Goal: Task Accomplishment & Management: Manage account settings

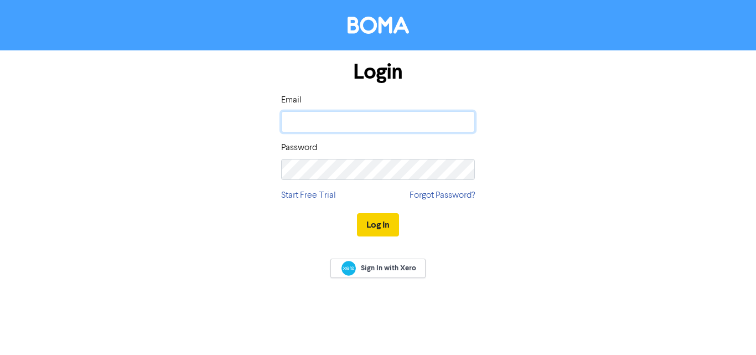
type input "[DOMAIN_NAME][EMAIL_ADDRESS][DOMAIN_NAME]"
click at [393, 232] on button "Log In" at bounding box center [378, 224] width 42 height 23
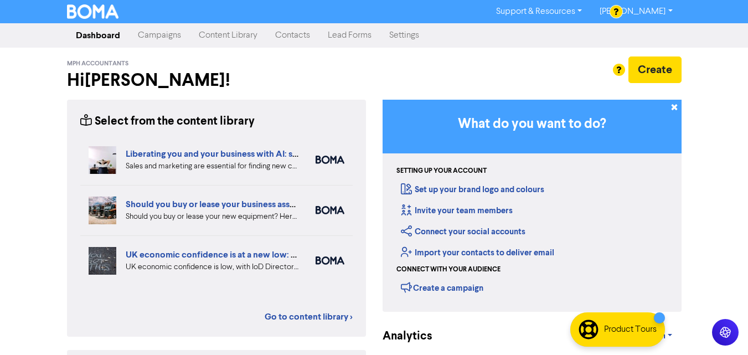
click at [300, 36] on link "Contacts" at bounding box center [292, 35] width 53 height 22
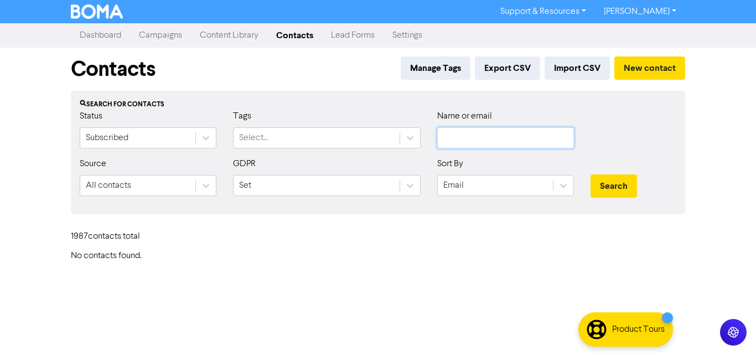
click at [455, 143] on input "text" at bounding box center [505, 137] width 137 height 21
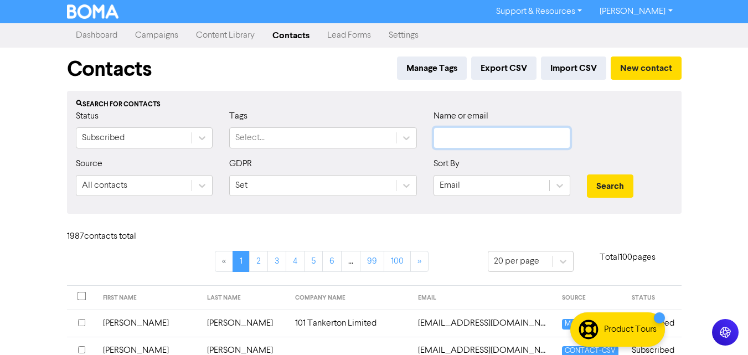
paste input "[EMAIL_ADDRESS][DOMAIN_NAME]"
type input "[EMAIL_ADDRESS][DOMAIN_NAME]"
click at [613, 184] on button "Search" at bounding box center [610, 185] width 47 height 23
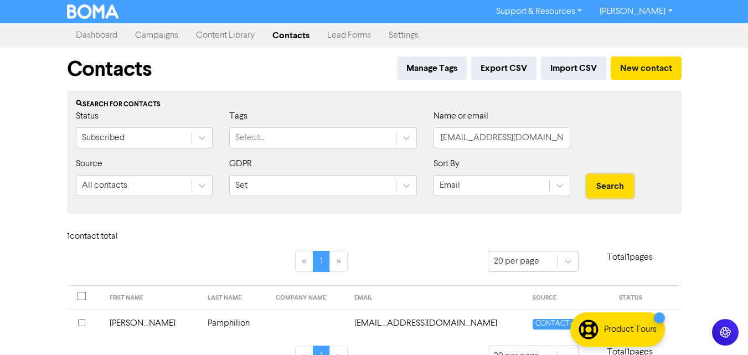
scroll to position [25, 0]
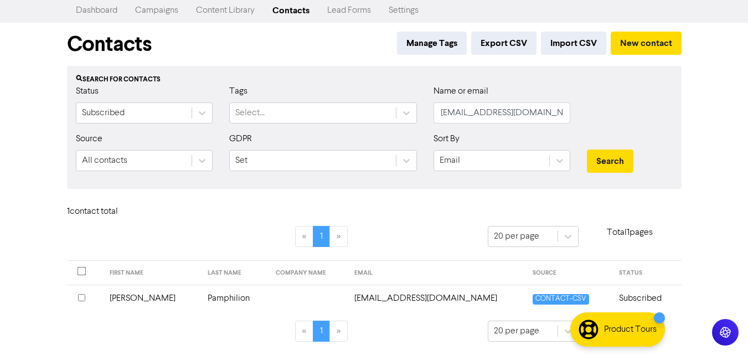
click at [84, 298] on input "checkbox" at bounding box center [81, 297] width 7 height 7
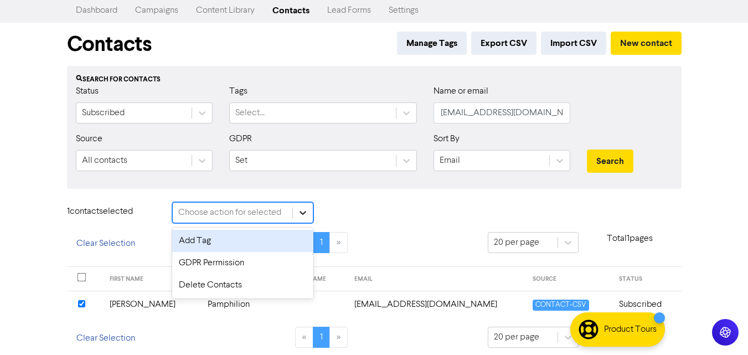
click at [294, 217] on div at bounding box center [303, 213] width 20 height 20
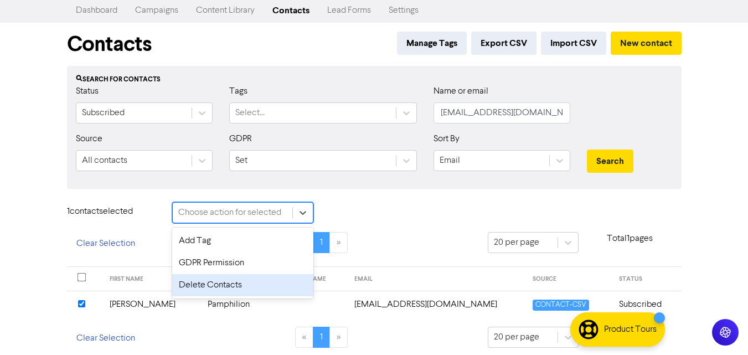
click at [219, 291] on div "Delete Contacts" at bounding box center [242, 285] width 141 height 22
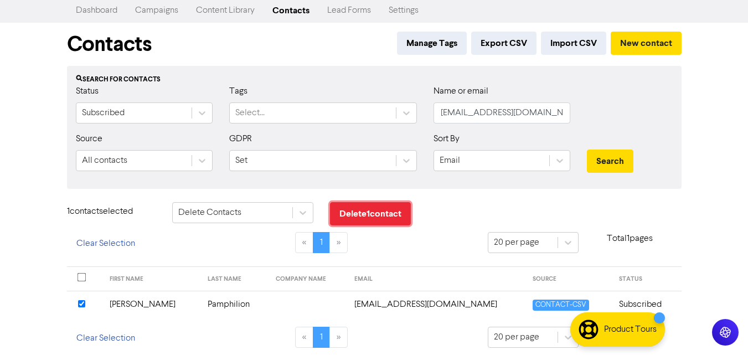
click at [404, 211] on button "Delete 1 contact" at bounding box center [370, 213] width 81 height 23
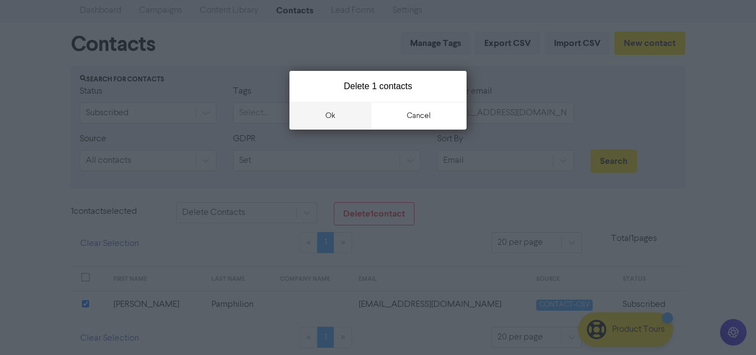
click at [329, 108] on button "ok" at bounding box center [331, 116] width 82 height 28
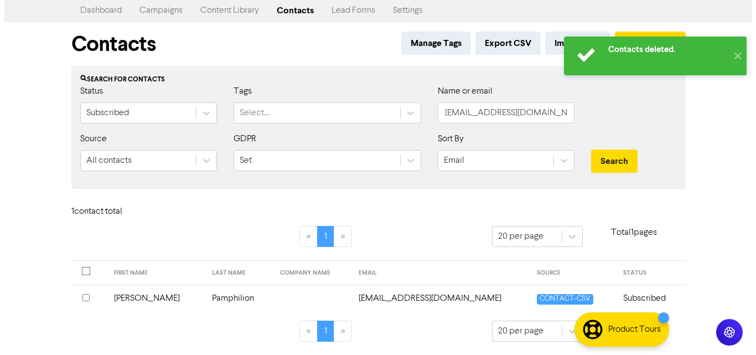
scroll to position [0, 0]
